Goal: Transaction & Acquisition: Purchase product/service

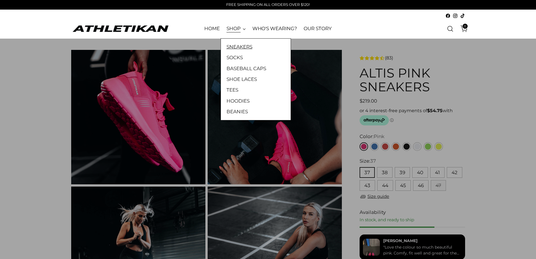
click at [246, 44] on link "SNEAKERS" at bounding box center [256, 46] width 59 height 7
